Goal: Find specific page/section: Find specific page/section

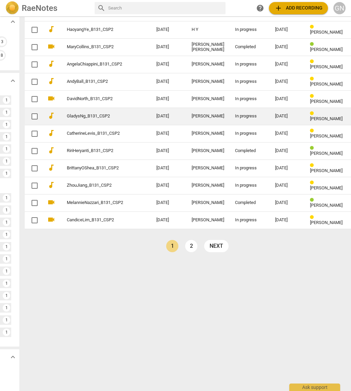
scroll to position [183, 50]
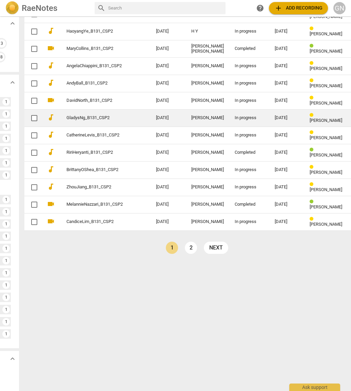
click at [106, 118] on link "GladysNg_B131_CSP2" at bounding box center [99, 117] width 65 height 5
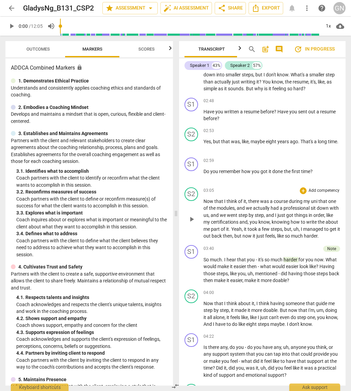
scroll to position [408, 0]
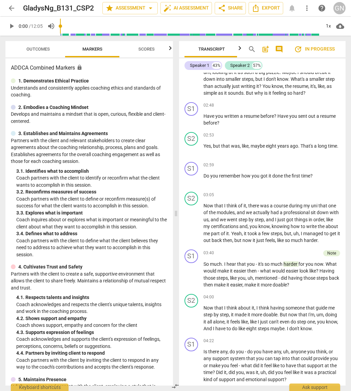
click at [7, 8] on span "arrow_back" at bounding box center [11, 8] width 8 height 8
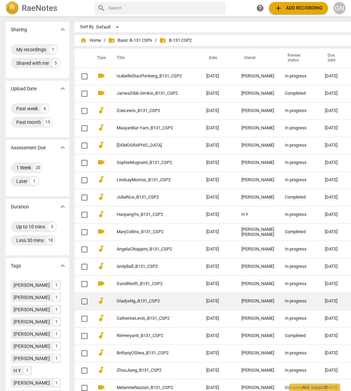
click at [157, 296] on td "GladysNg_B131_CSP2" at bounding box center [155, 300] width 92 height 17
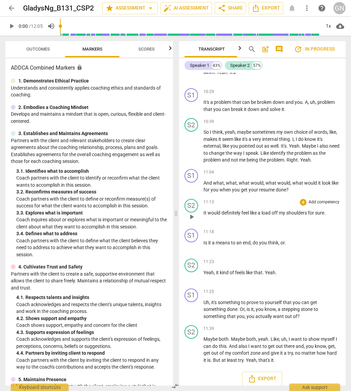
scroll to position [1494, 0]
click at [12, 9] on span "arrow_back" at bounding box center [11, 8] width 8 height 8
